Goal: Participate in discussion: Engage in conversation with other users on a specific topic

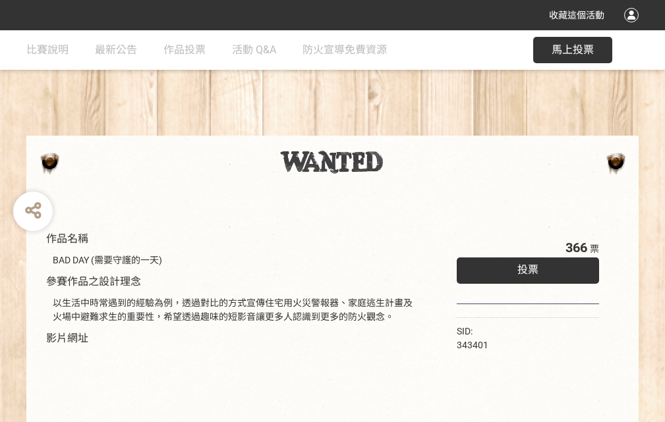
click at [633, 28] on div "收藏這個活動" at bounding box center [332, 15] width 665 height 30
click at [412, 130] on div "作品名稱 BAD DAY (需要守護的一天) 參賽作品之設計理念 以生活中時常遇到的經驗為例，透過對比的方式宣傳住宅用火災警報器、家庭逃生計畫及火場中避難求生…" at bounding box center [332, 307] width 665 height 554
click at [524, 267] on span "投票" at bounding box center [527, 269] width 21 height 13
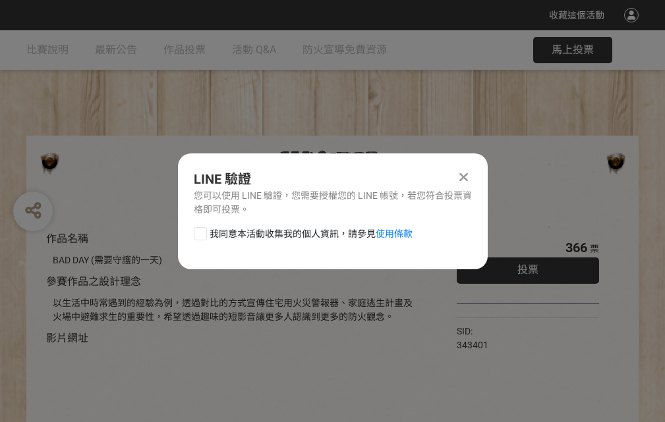
click at [199, 231] on div at bounding box center [200, 233] width 13 height 13
checkbox input "true"
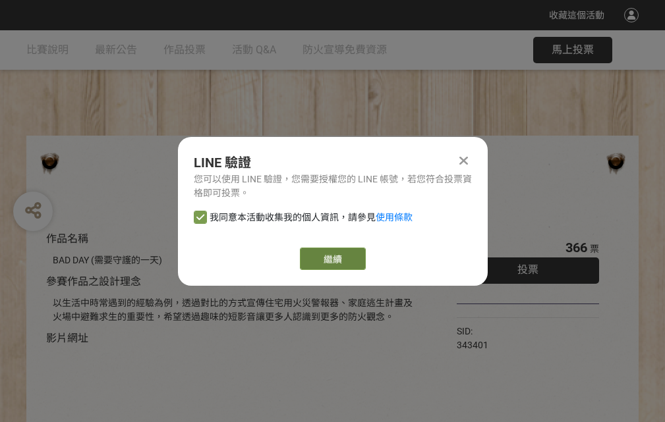
click at [331, 259] on link "繼續" at bounding box center [333, 259] width 66 height 22
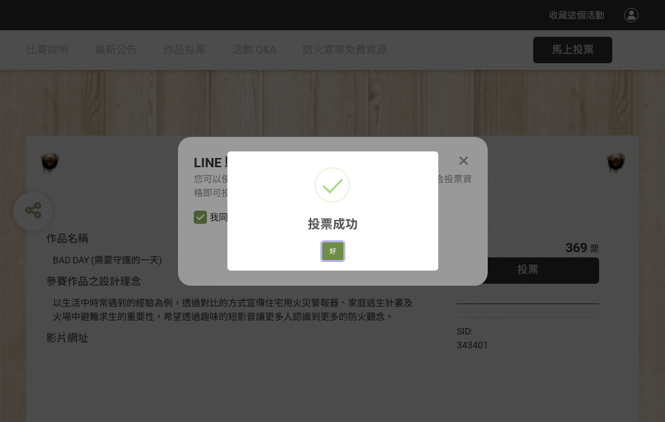
click at [329, 249] on button "好" at bounding box center [332, 251] width 21 height 18
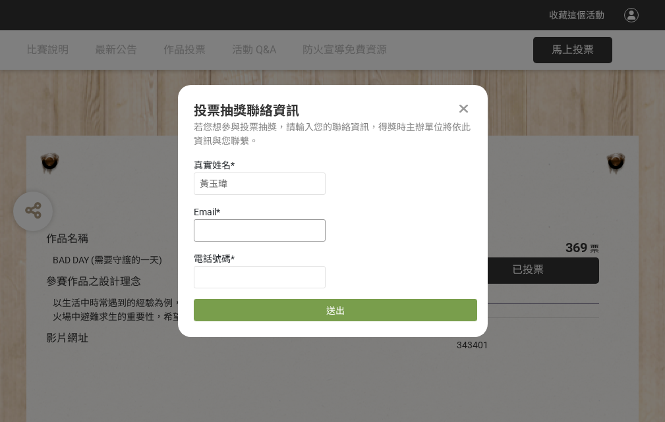
click at [263, 230] on input at bounding box center [260, 230] width 132 height 22
type input "[EMAIL_ADDRESS][DOMAIN_NAME]"
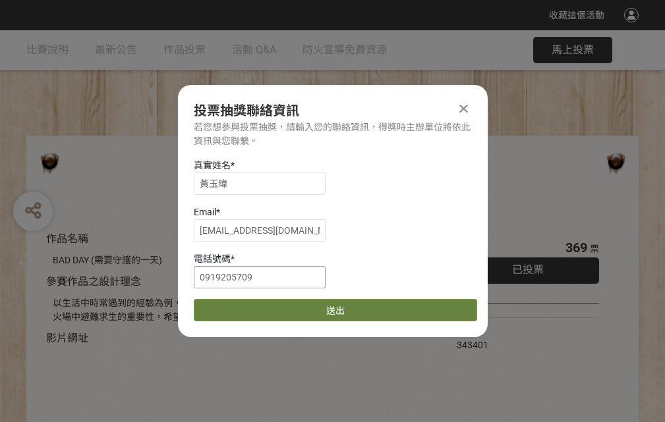
type input "0919205709"
click at [231, 306] on button "送出" at bounding box center [335, 310] width 283 height 22
